Goal: Information Seeking & Learning: Learn about a topic

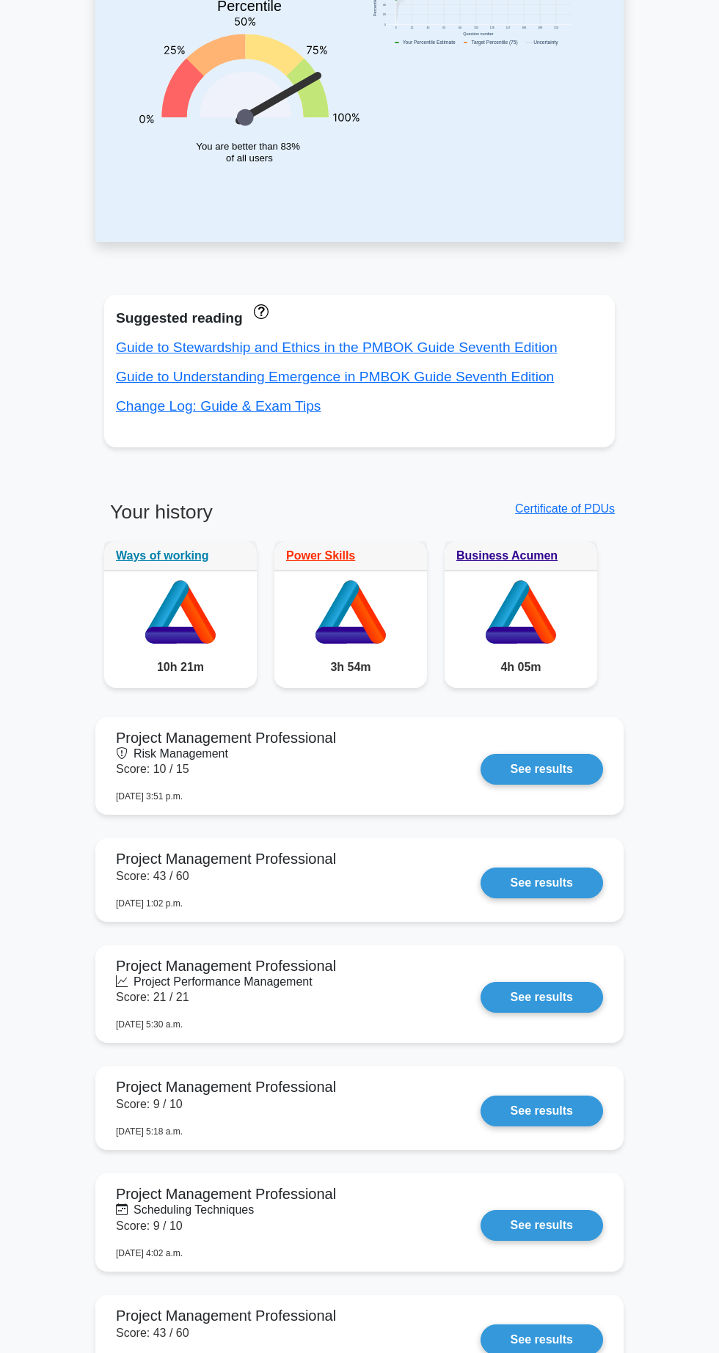
scroll to position [273, 0]
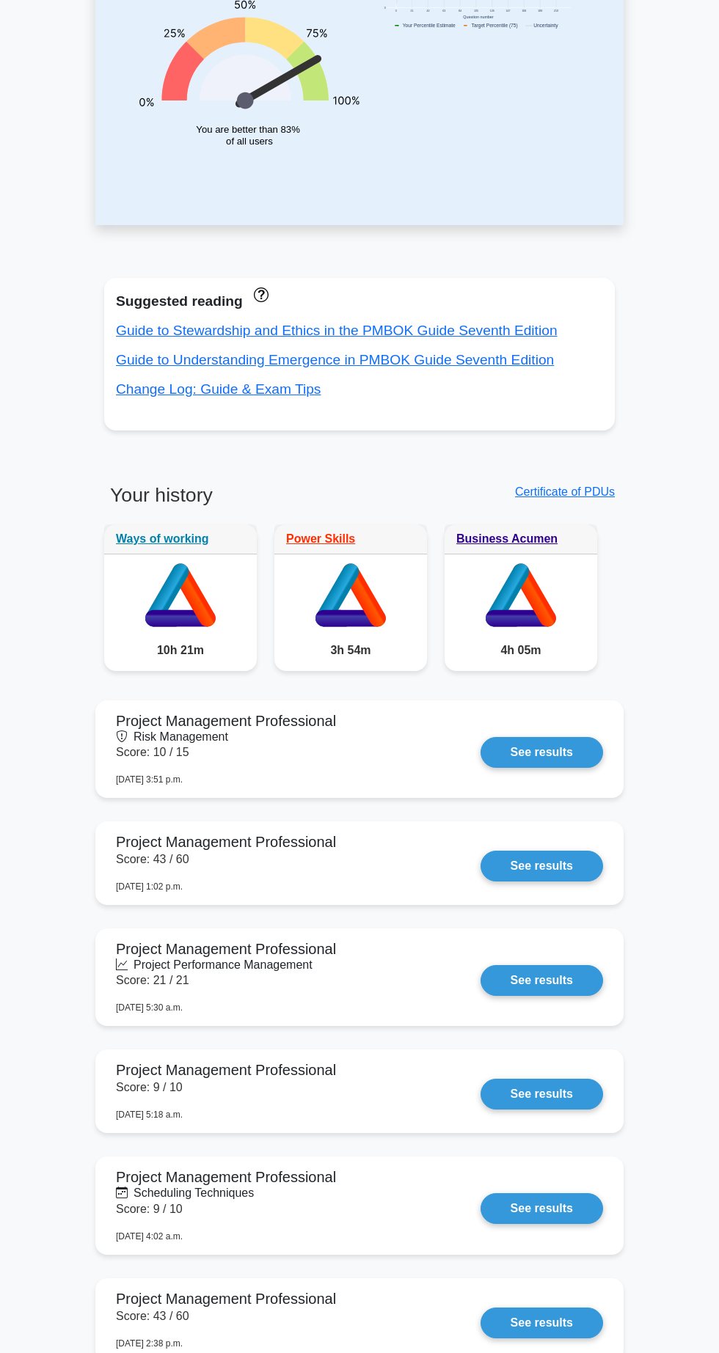
click at [480, 864] on link "See results" at bounding box center [541, 866] width 122 height 31
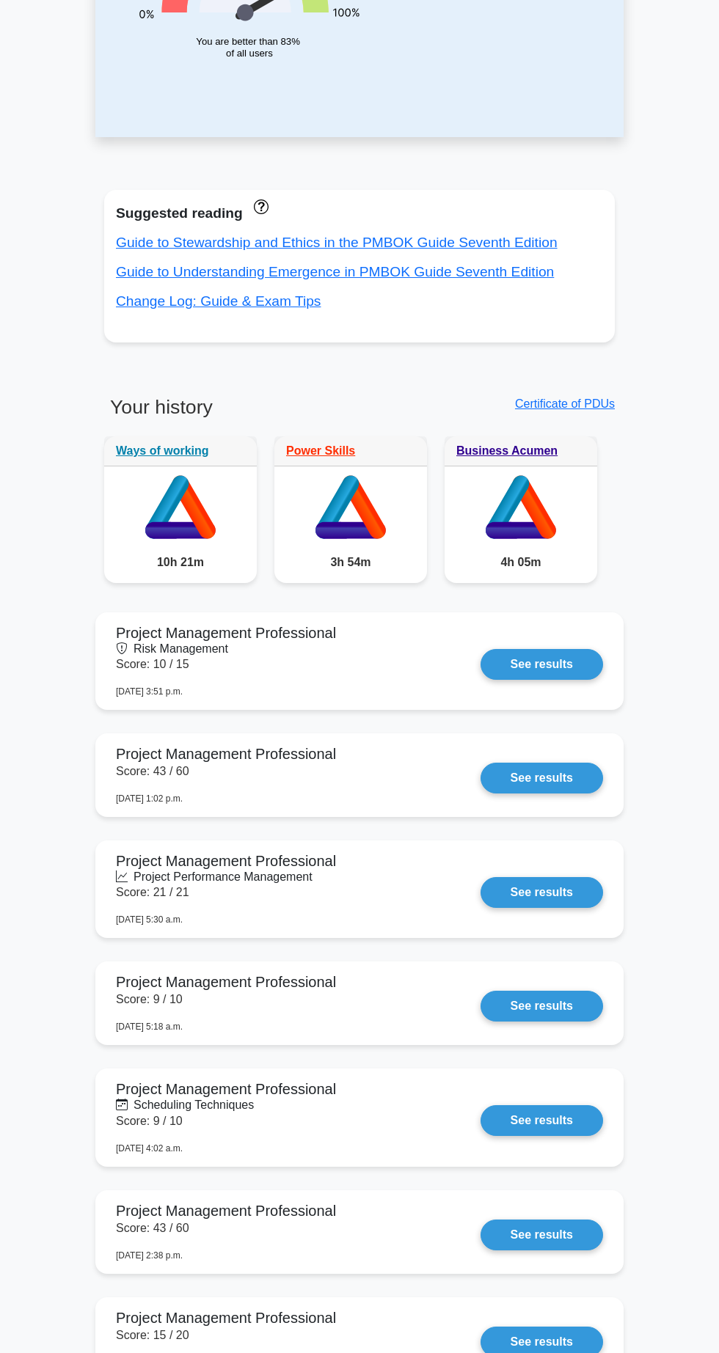
scroll to position [366, 0]
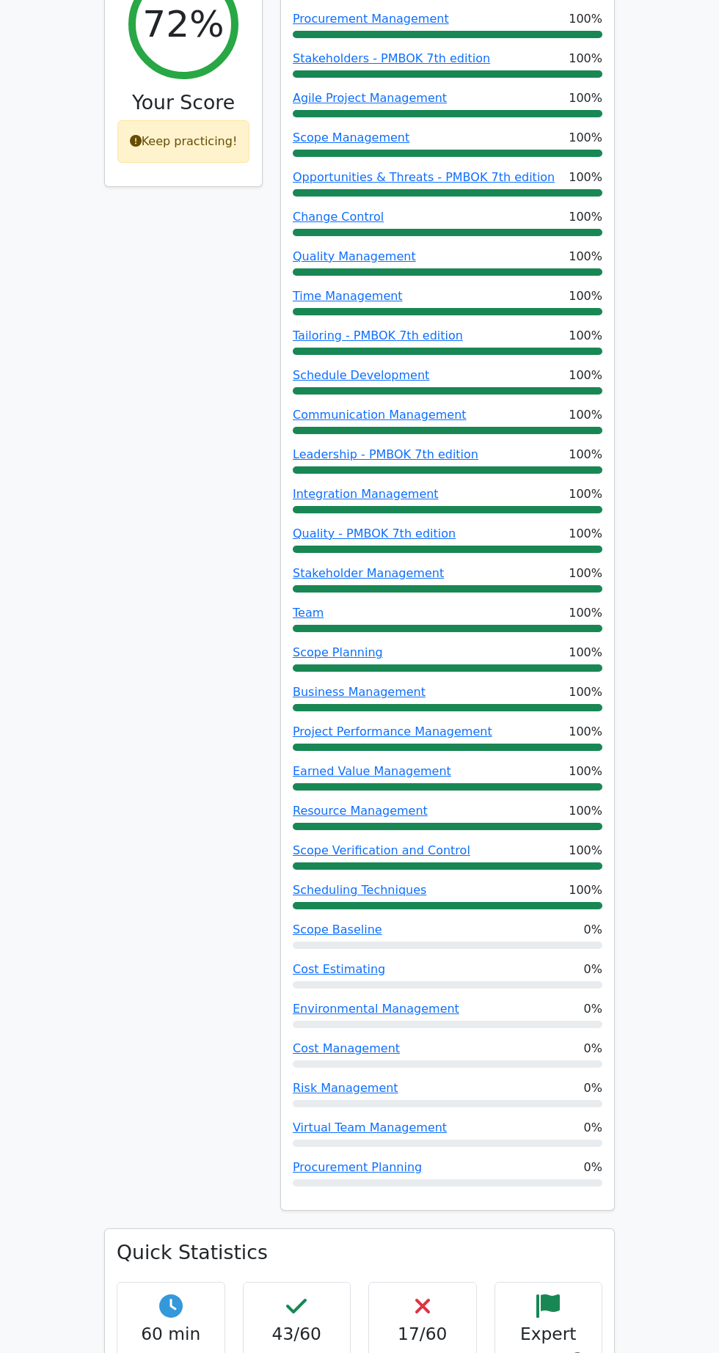
scroll to position [246, 0]
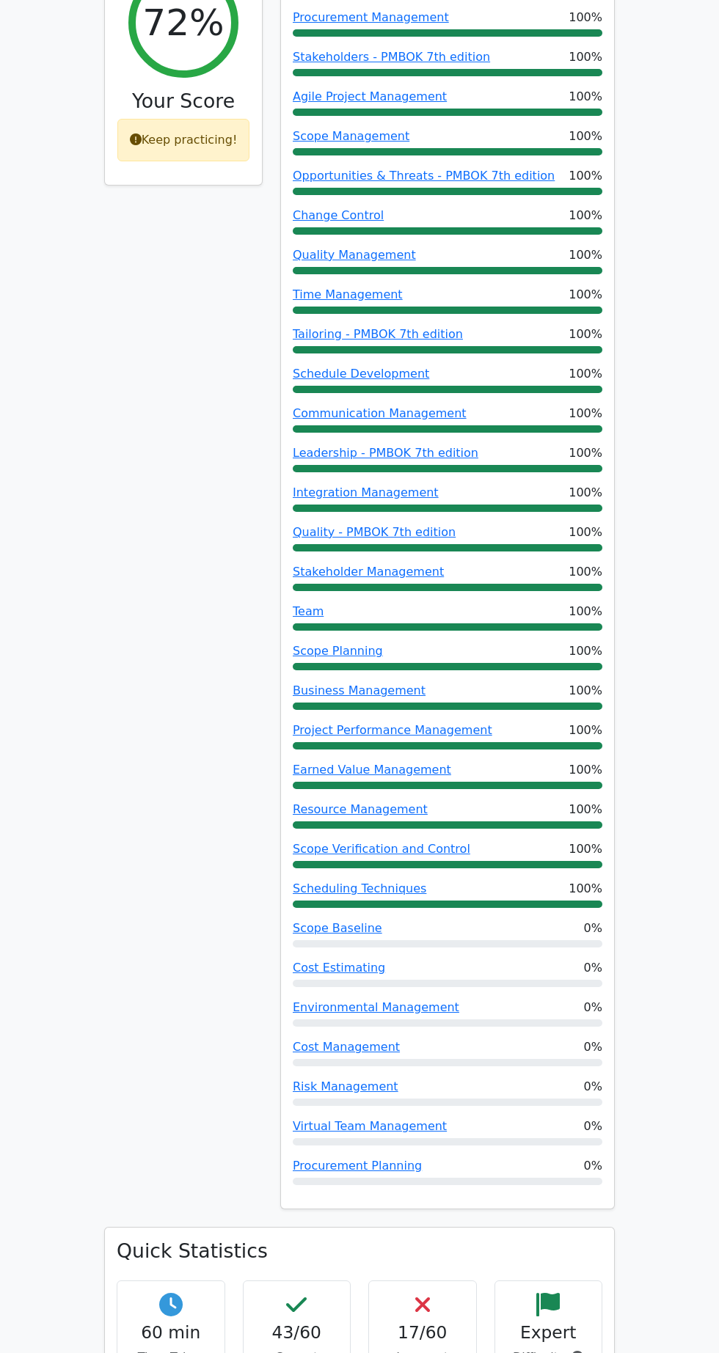
click at [346, 1044] on link "Cost Management" at bounding box center [346, 1047] width 107 height 14
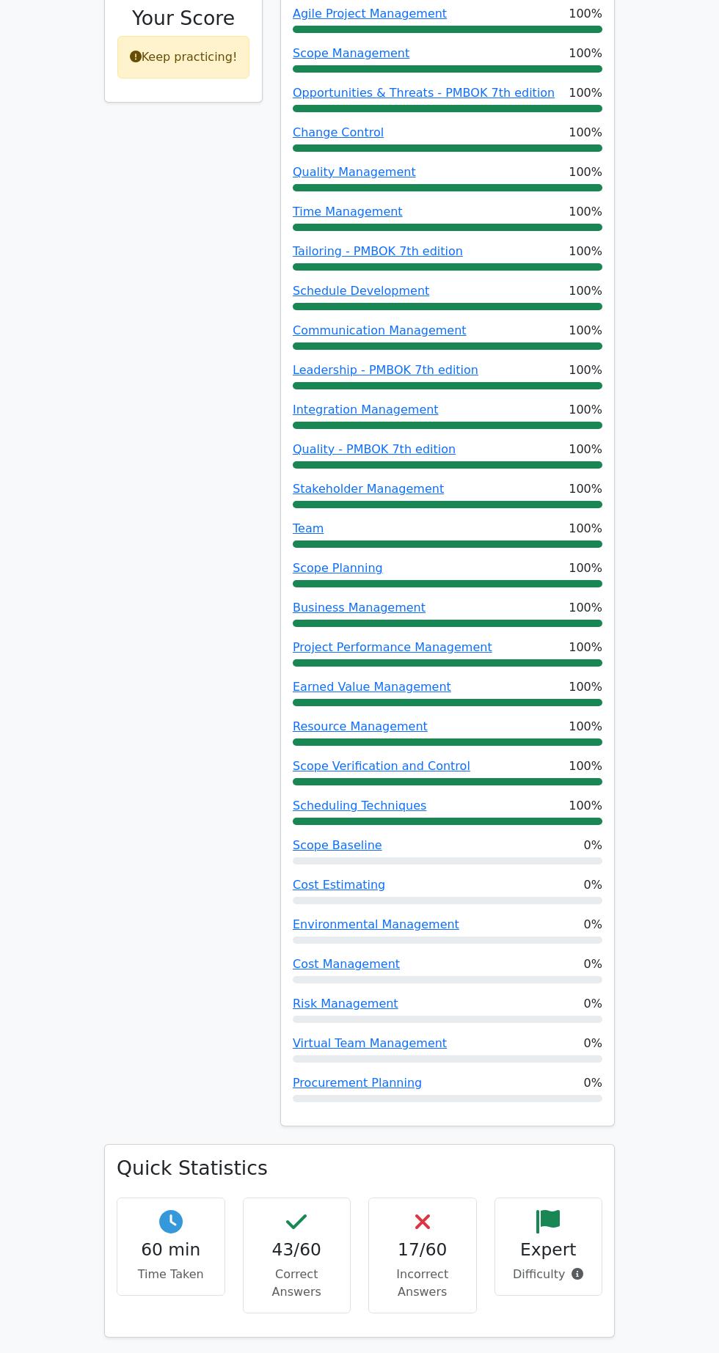
scroll to position [340, 0]
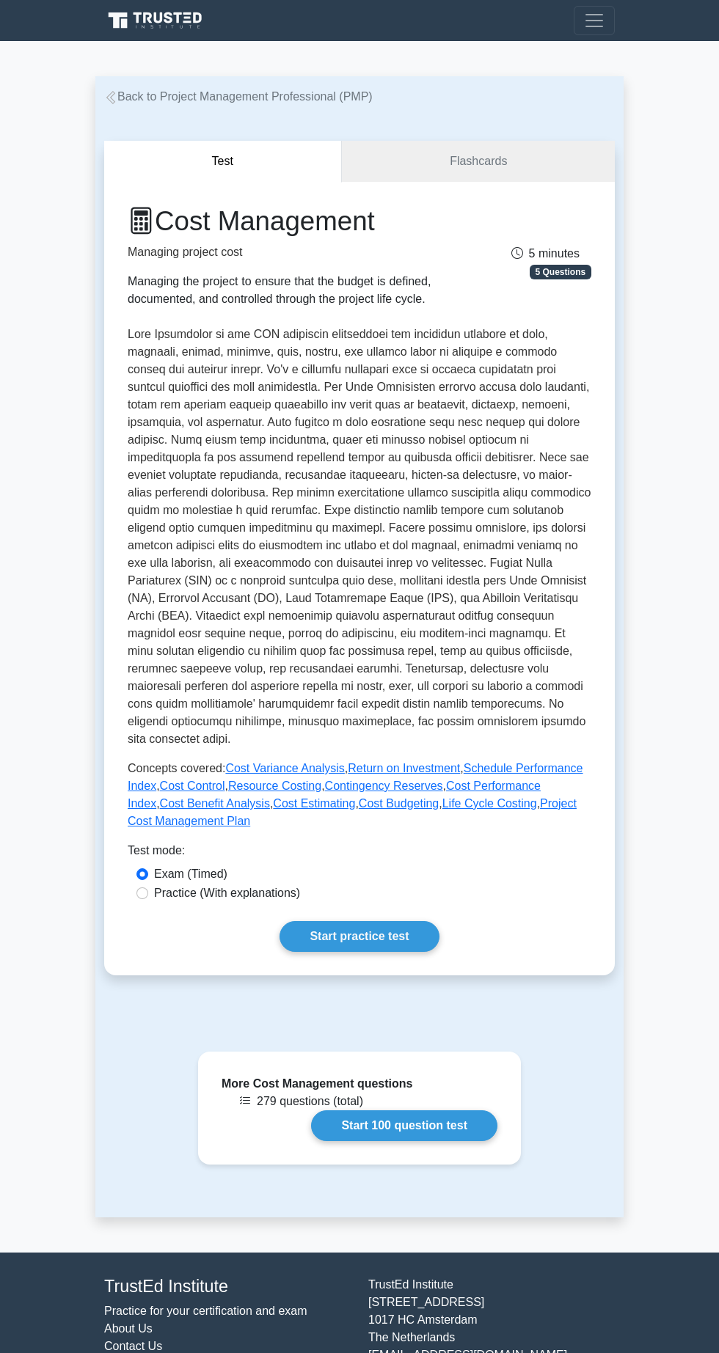
click at [339, 937] on link "Start practice test" at bounding box center [358, 936] width 159 height 31
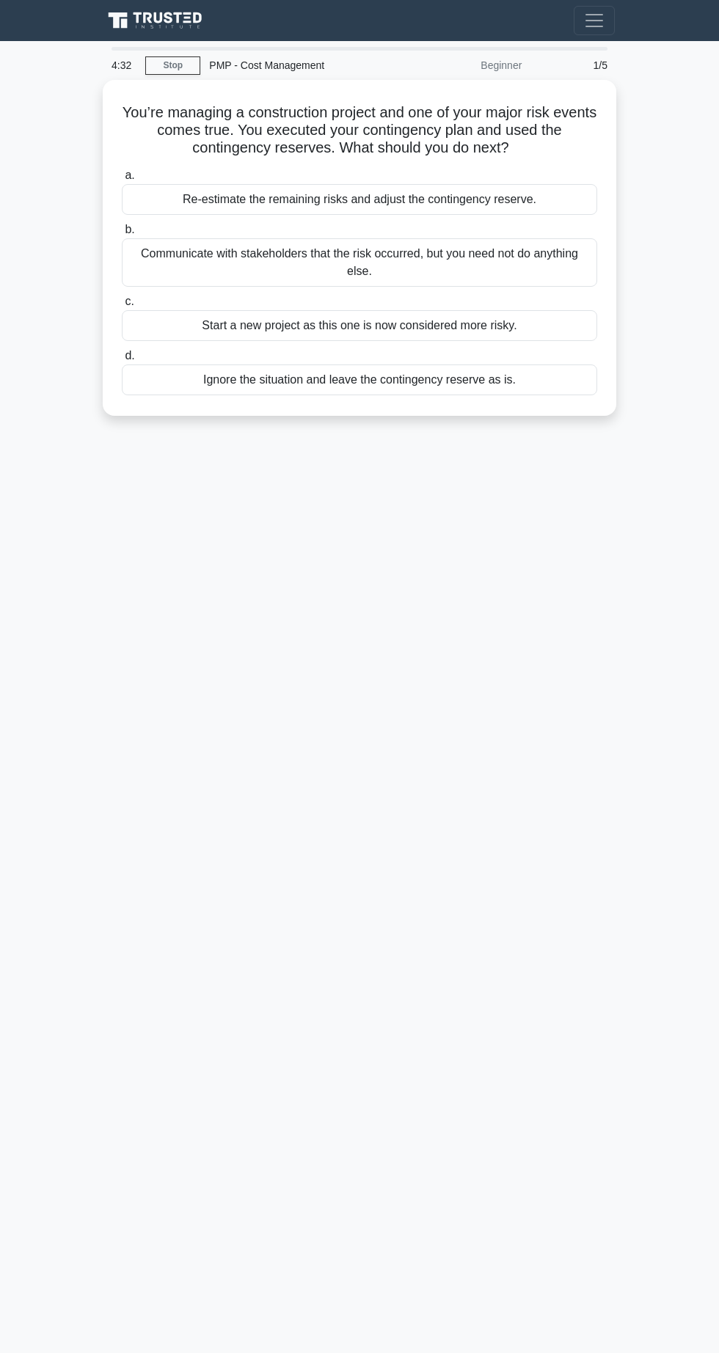
click at [197, 261] on div "Communicate with stakeholders that the risk occurred, but you need not do anyth…" at bounding box center [359, 262] width 475 height 48
click at [122, 235] on input "b. Communicate with stakeholders that the risk occurred, but you need not do an…" at bounding box center [122, 230] width 0 height 10
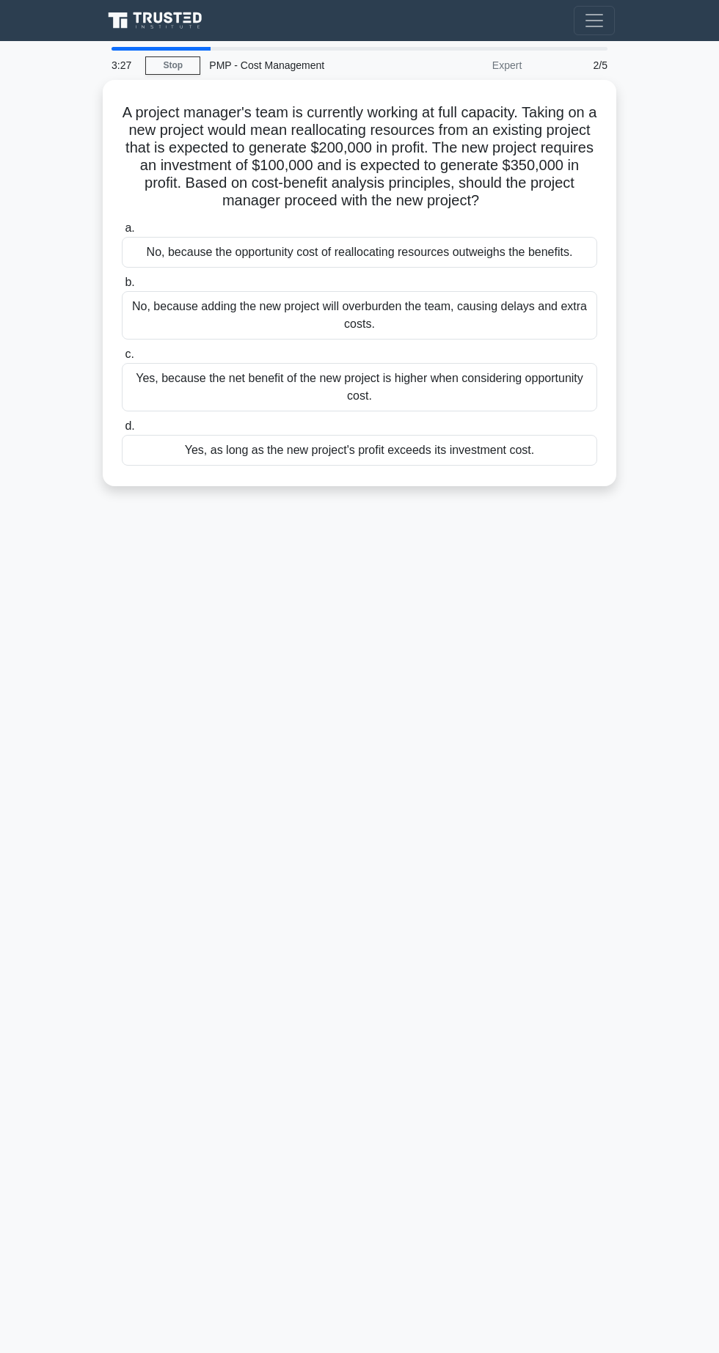
click at [263, 375] on div "Yes, because the net benefit of the new project is higher when considering oppo…" at bounding box center [359, 387] width 475 height 48
click at [122, 359] on input "c. Yes, because the net benefit of the new project is higher when considering o…" at bounding box center [122, 355] width 0 height 10
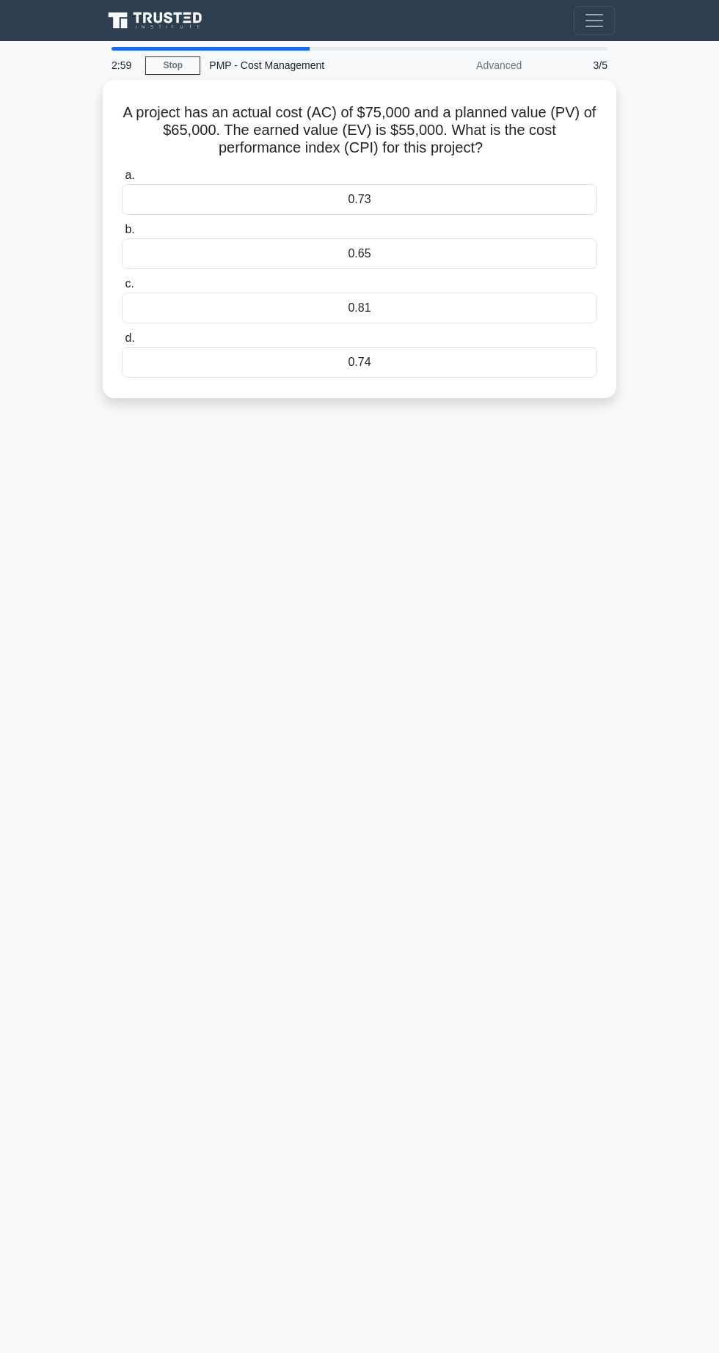
click at [483, 185] on div "0.73" at bounding box center [359, 199] width 475 height 31
click at [122, 180] on input "a. 0.73" at bounding box center [122, 176] width 0 height 10
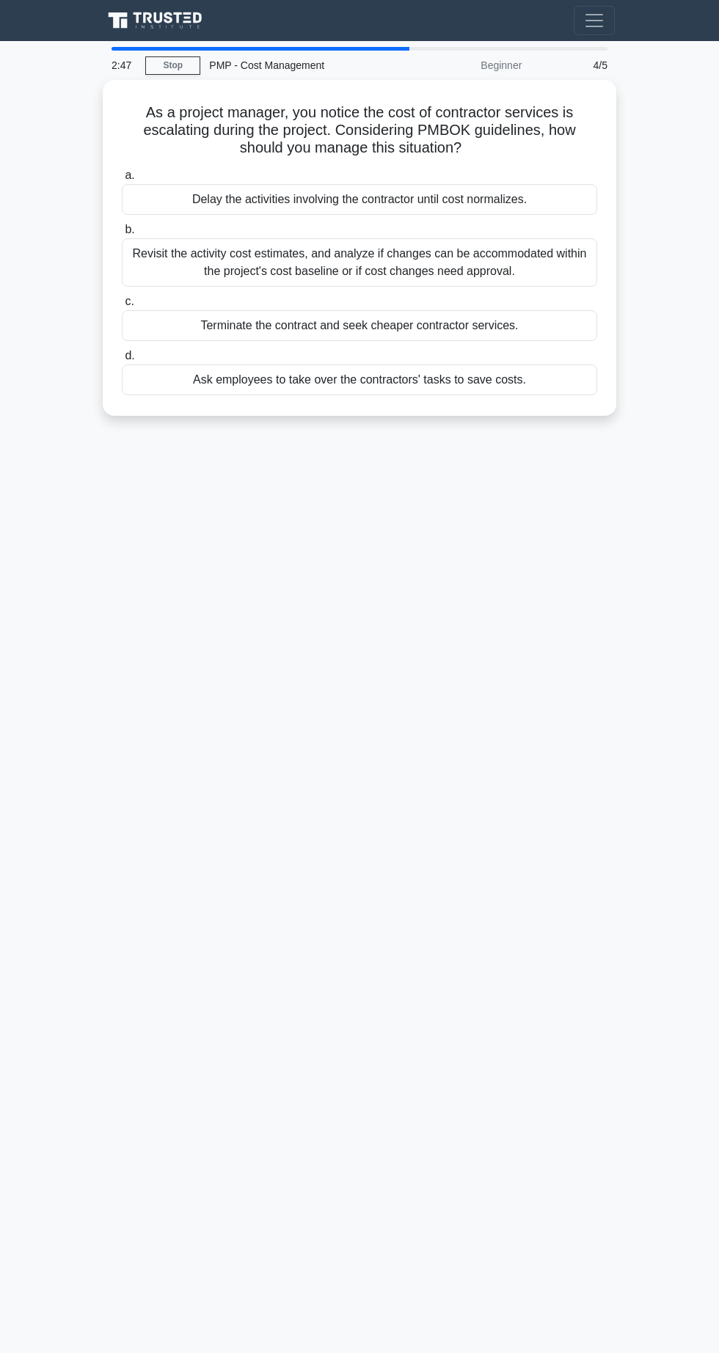
click at [178, 254] on div "Revisit the activity cost estimates, and analyze if changes can be accommodated…" at bounding box center [359, 262] width 475 height 48
click at [122, 235] on input "b. Revisit the activity cost estimates, and analyze if changes can be accommoda…" at bounding box center [122, 230] width 0 height 10
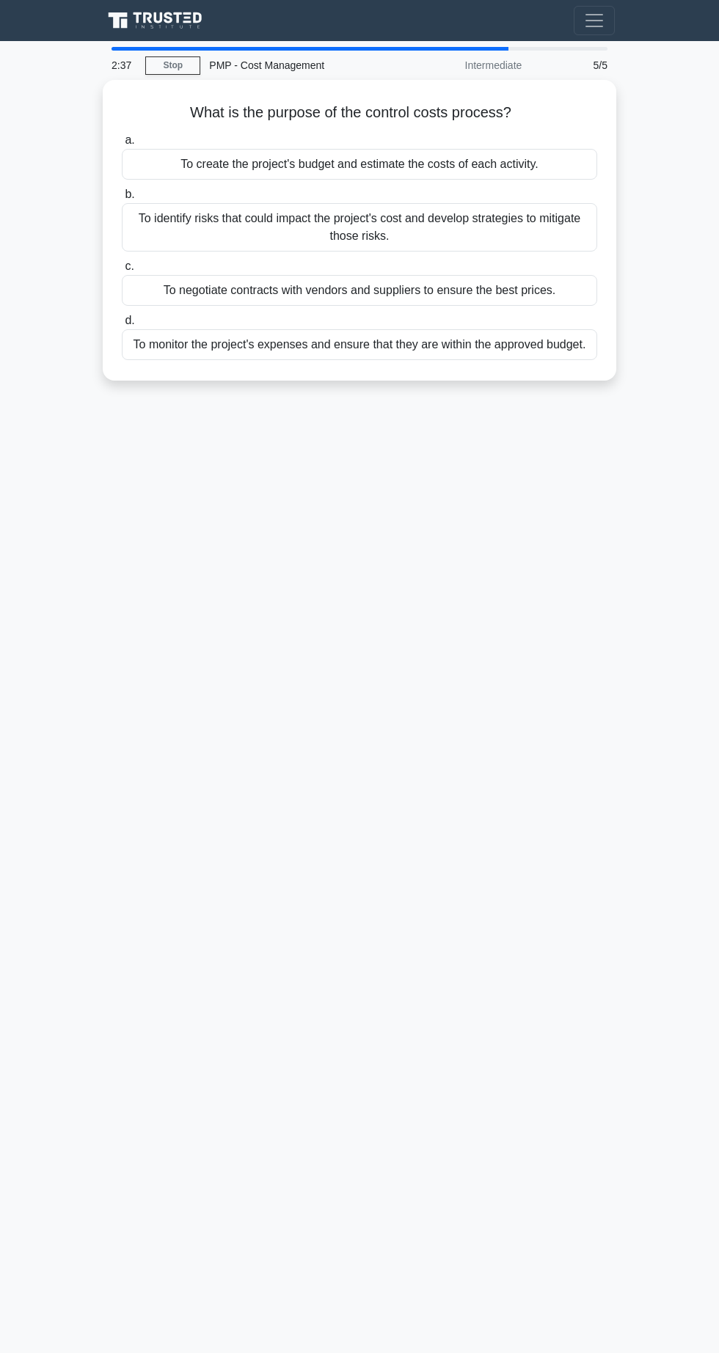
click at [262, 223] on div "To identify risks that could impact the project's cost and develop strategies t…" at bounding box center [359, 227] width 475 height 48
click at [122, 199] on input "b. To identify risks that could impact the project's cost and develop strategie…" at bounding box center [122, 195] width 0 height 10
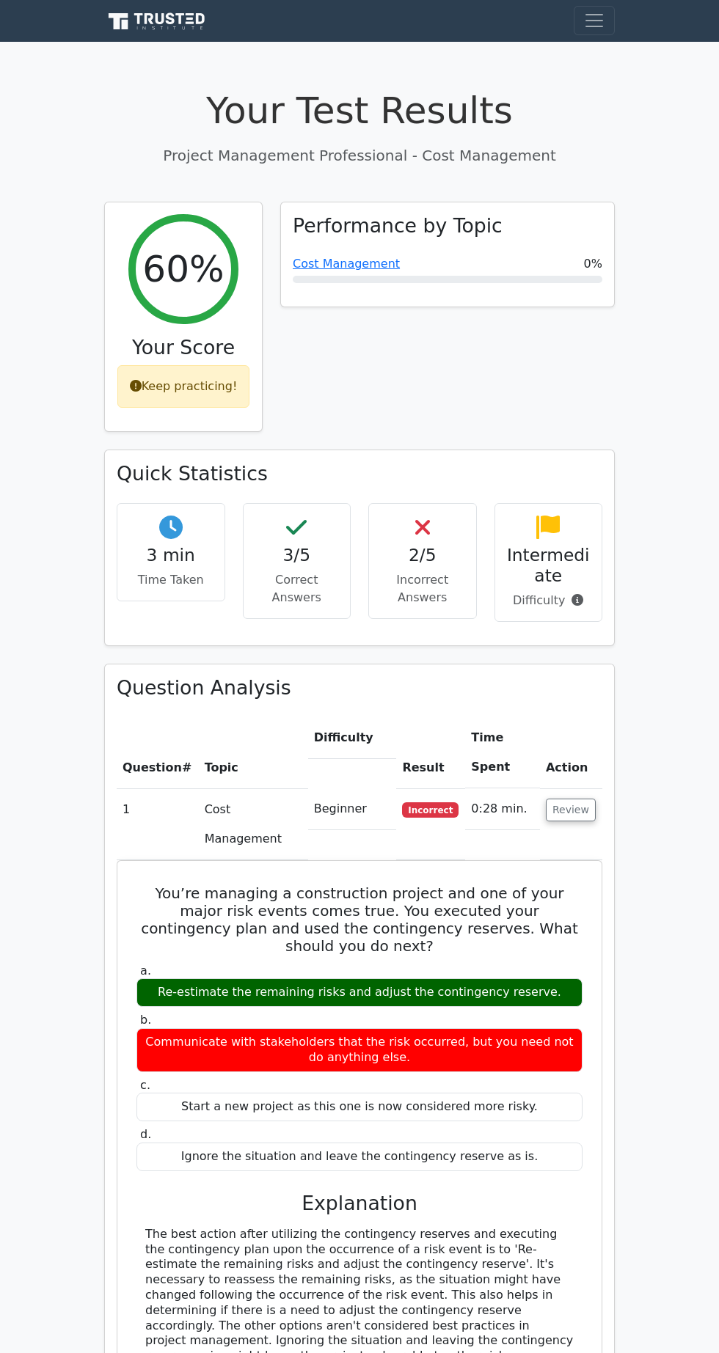
click at [568, 799] on button "Review" at bounding box center [571, 810] width 50 height 23
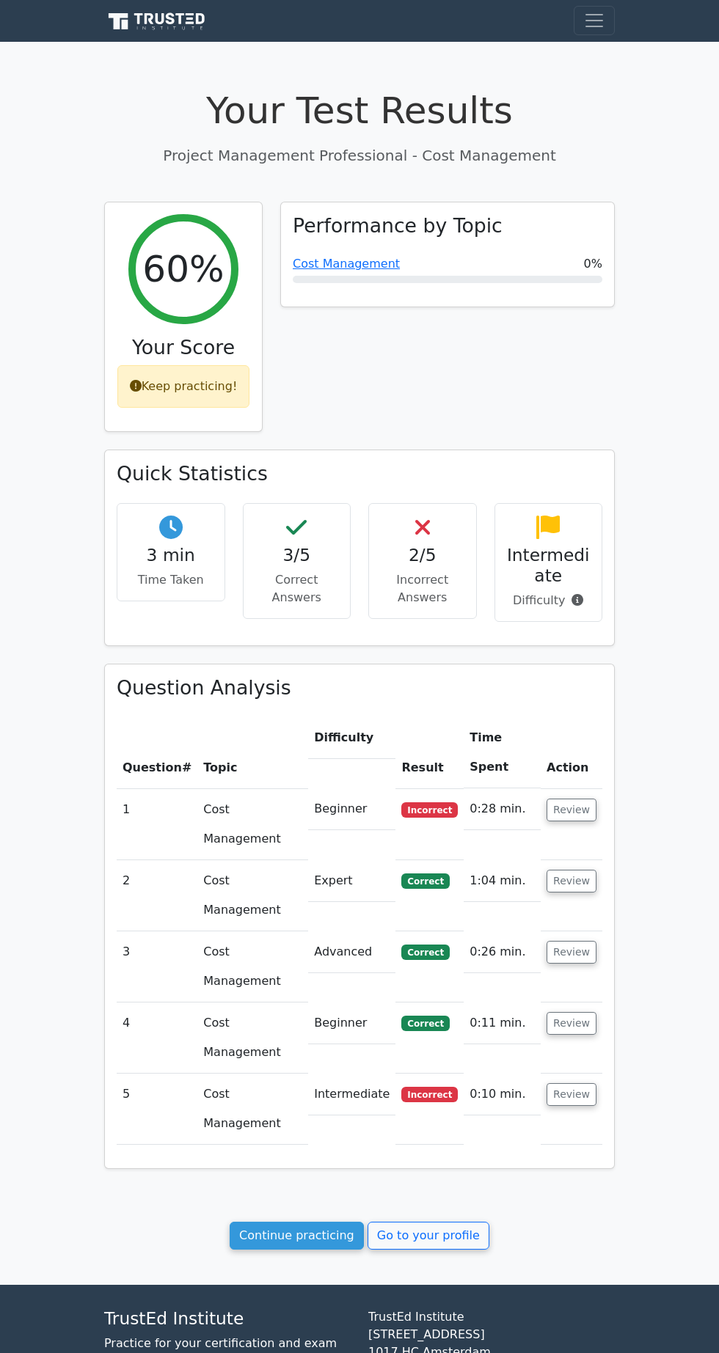
click at [569, 1083] on button "Review" at bounding box center [571, 1094] width 50 height 23
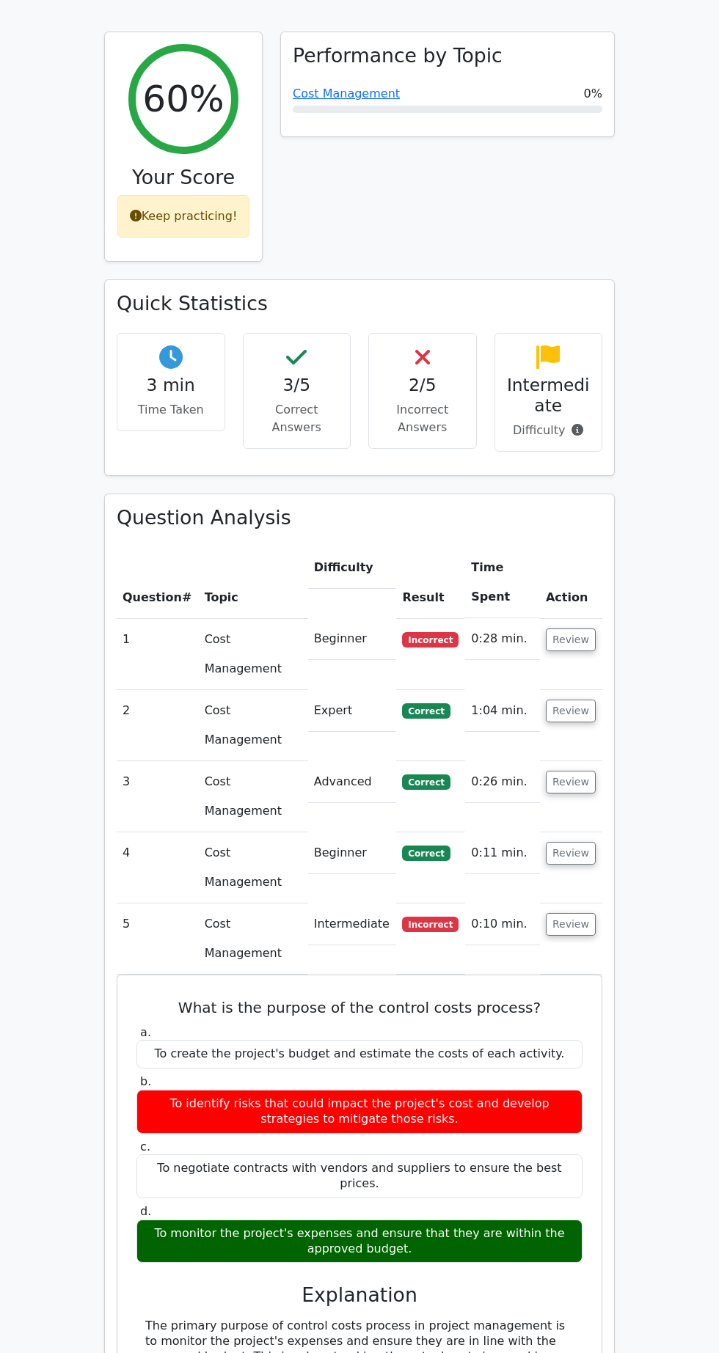
scroll to position [170, 0]
click at [571, 981] on div "What is the purpose of the control costs process? a. To create the project's bu…" at bounding box center [359, 1284] width 472 height 606
click at [566, 913] on button "Review" at bounding box center [571, 924] width 50 height 23
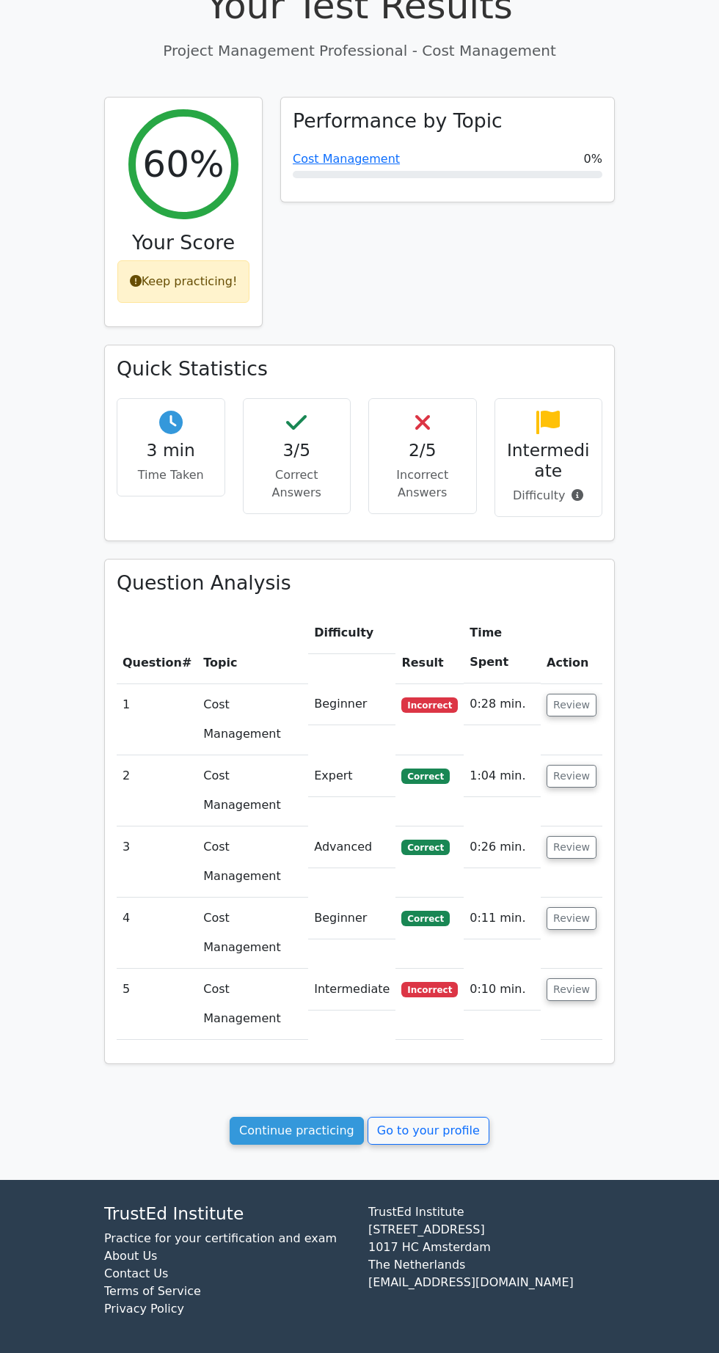
scroll to position [0, 0]
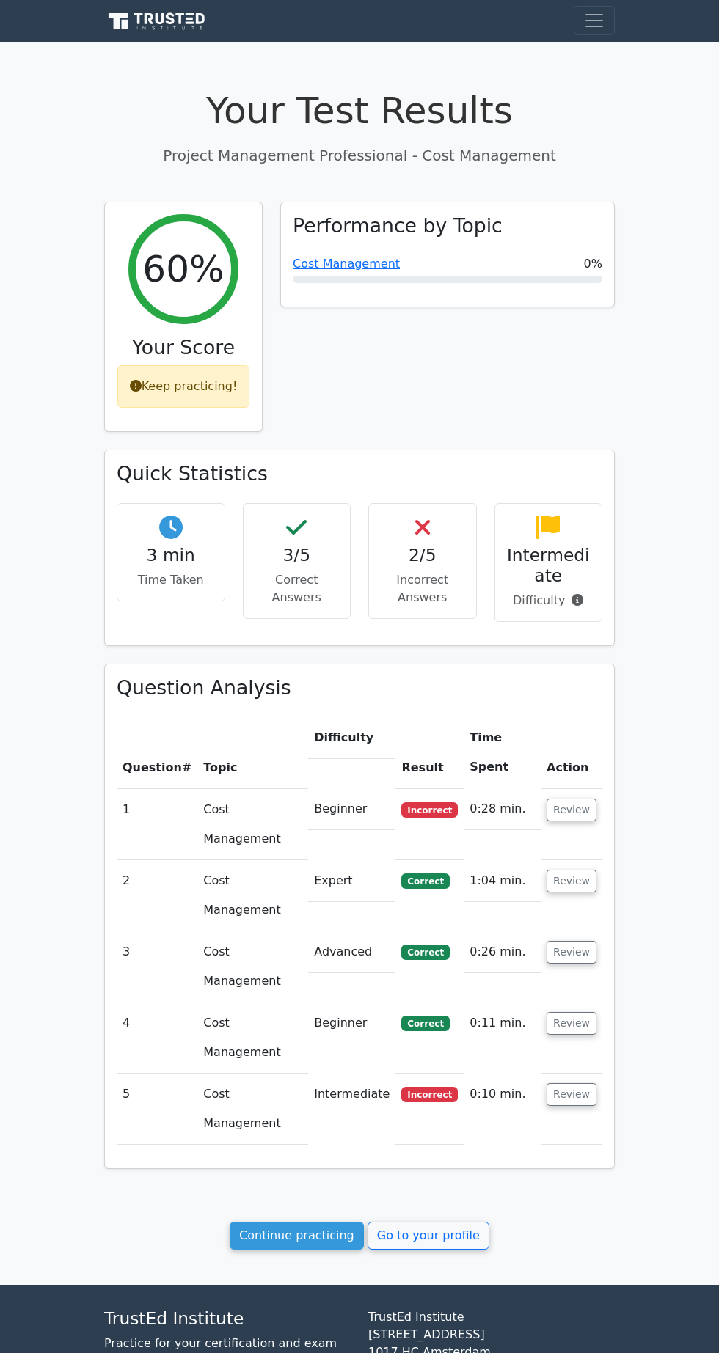
click at [427, 1222] on link "Go to your profile" at bounding box center [428, 1236] width 122 height 28
